Goal: Check status: Check status

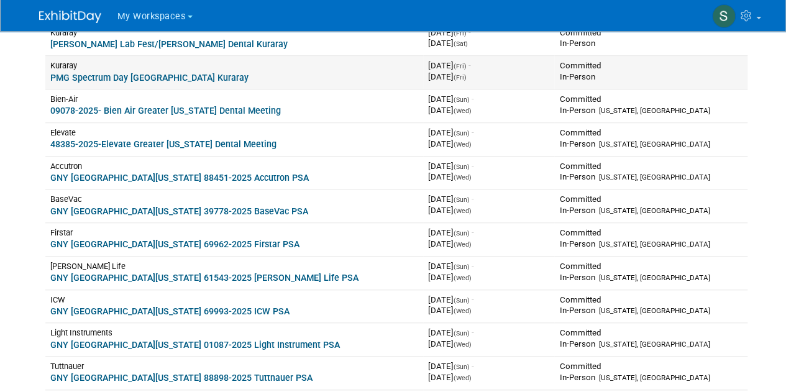
scroll to position [466, 0]
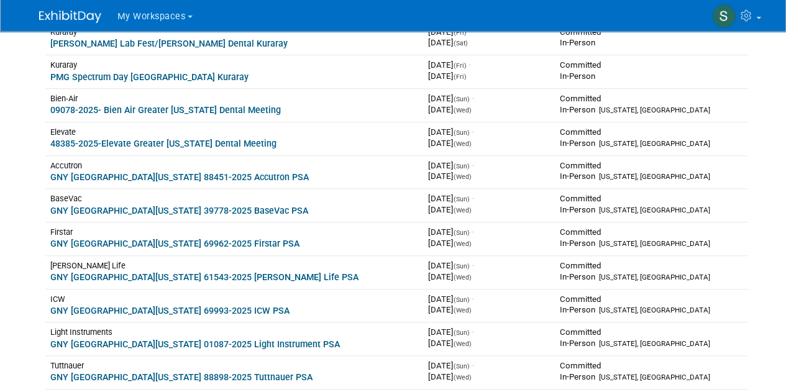
click at [170, 20] on span "My Workspaces" at bounding box center [151, 16] width 68 height 11
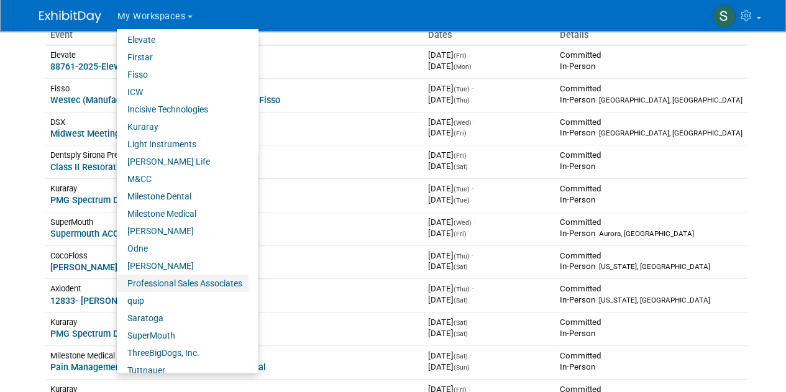
scroll to position [193, 0]
click at [194, 278] on link "Professional Sales Associates" at bounding box center [183, 282] width 132 height 17
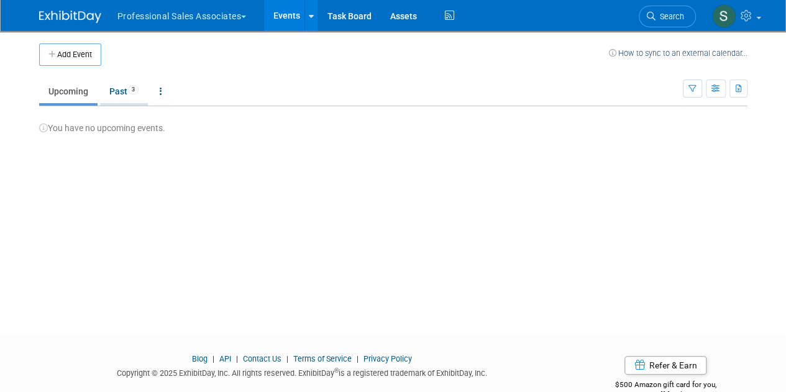
click at [114, 93] on link "Past 3" at bounding box center [124, 92] width 48 height 24
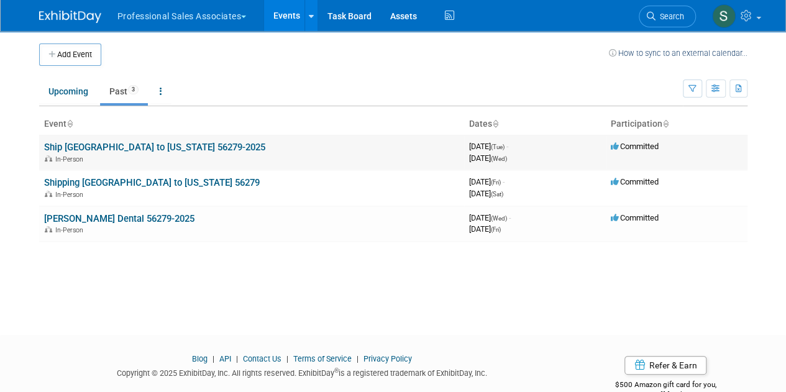
click at [118, 143] on link "Ship [GEOGRAPHIC_DATA] to [US_STATE] 56279-2025" at bounding box center [154, 147] width 221 height 11
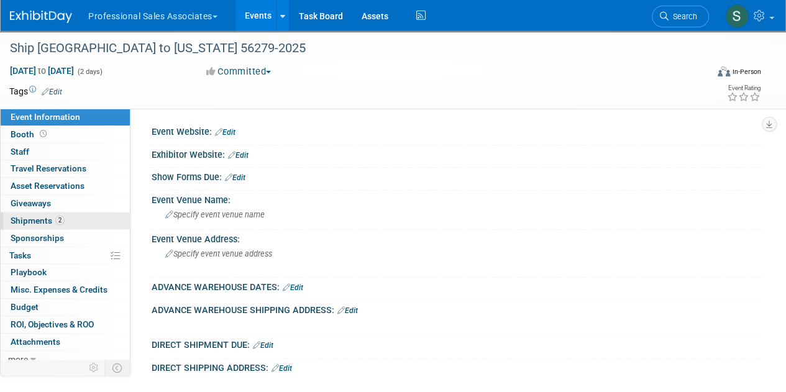
click at [76, 212] on link "2 Shipments 2" at bounding box center [65, 220] width 129 height 17
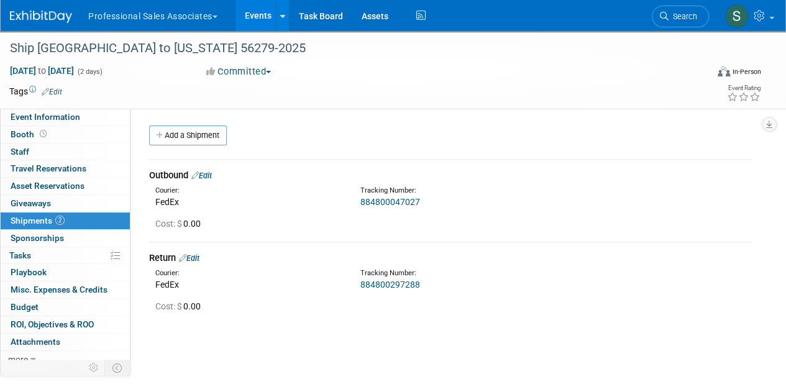
click at [384, 203] on link "884800047027" at bounding box center [390, 202] width 60 height 10
